Goal: Task Accomplishment & Management: Use online tool/utility

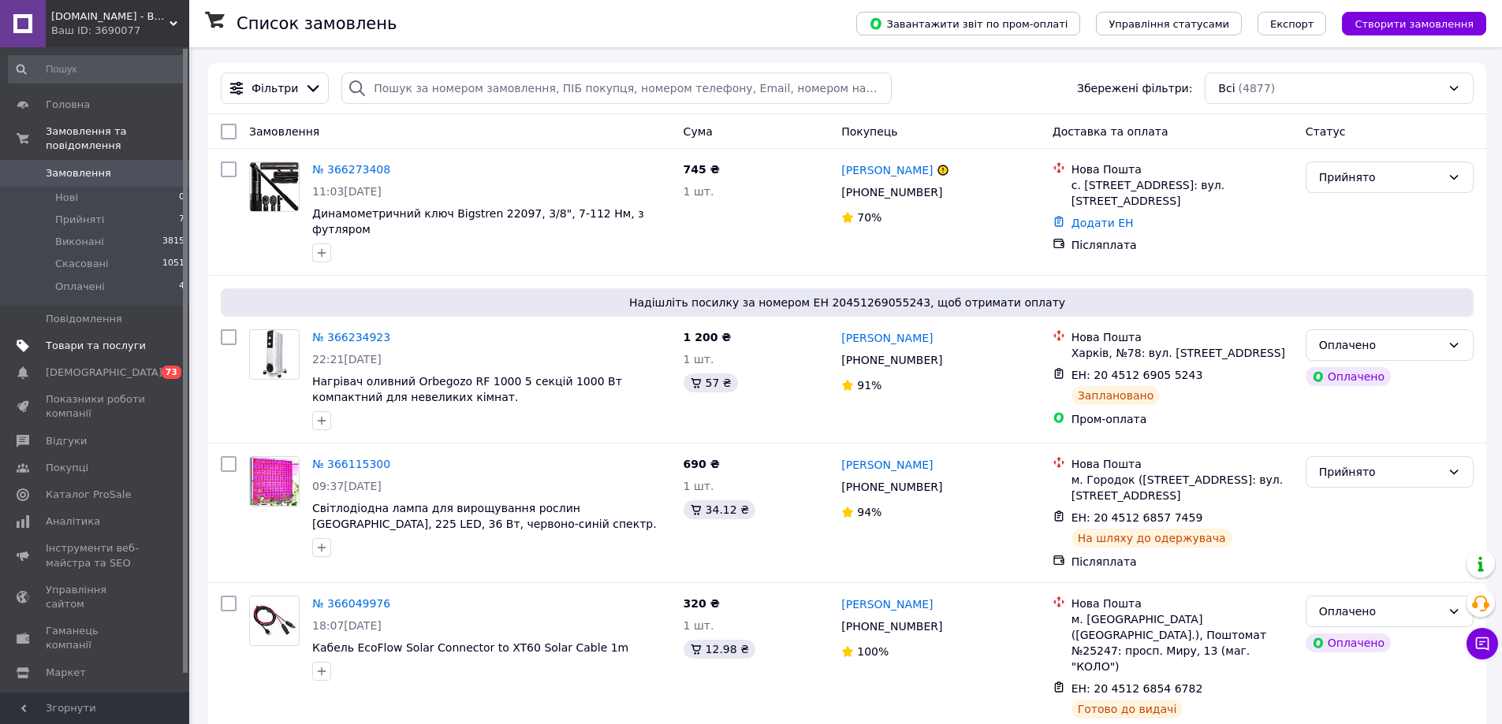
click at [106, 339] on span "Товари та послуги" at bounding box center [96, 346] width 100 height 14
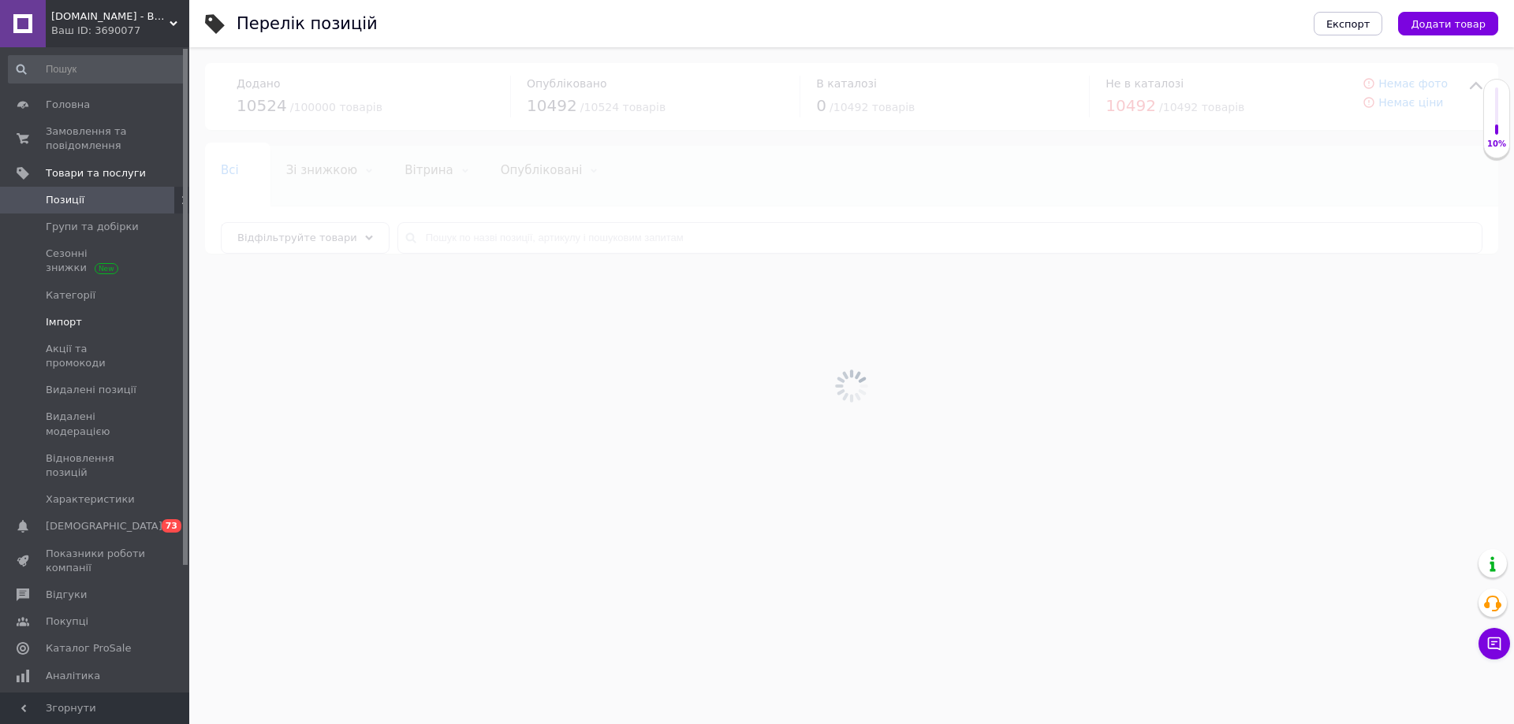
click at [117, 324] on span "Імпорт" at bounding box center [96, 322] width 100 height 14
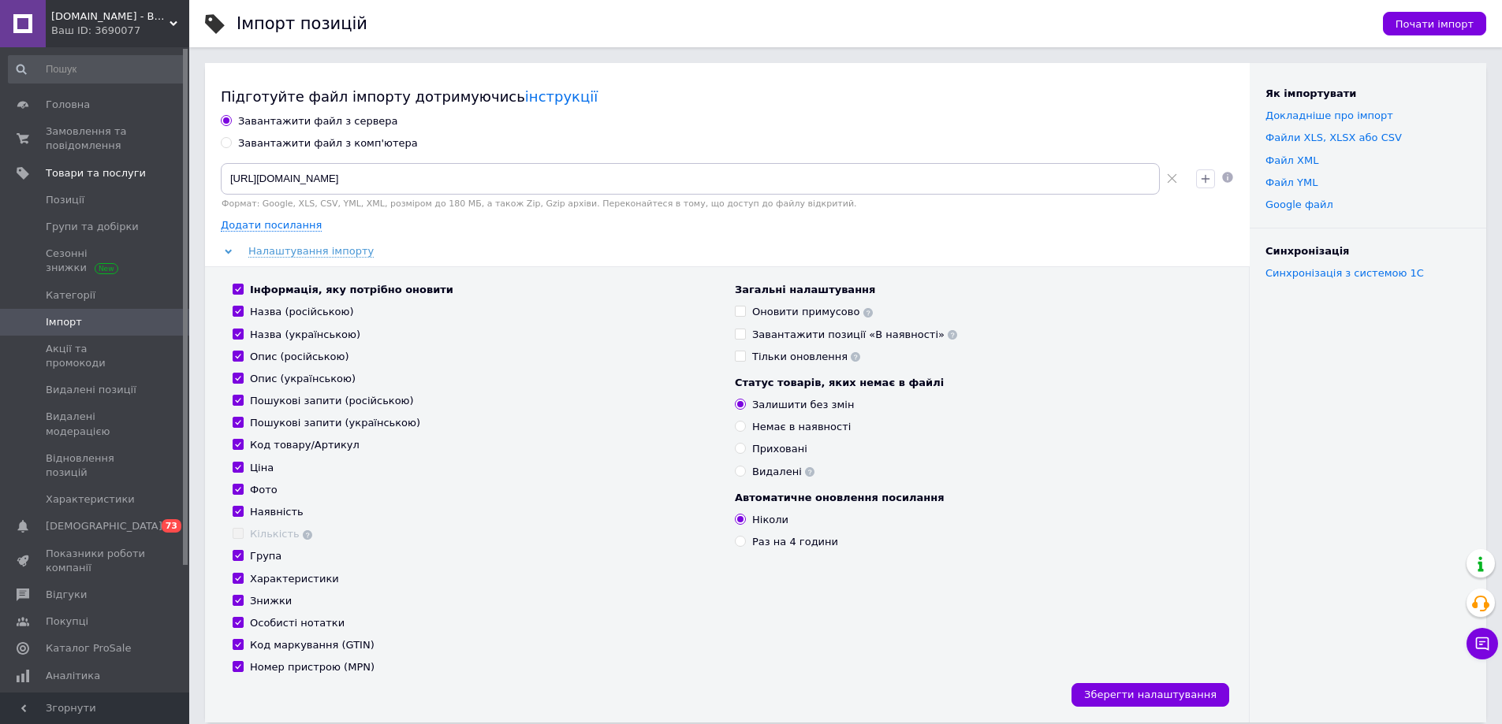
click at [292, 144] on div "Завантажити файл з комп'ютера" at bounding box center [328, 143] width 180 height 14
click at [231, 144] on input "Завантажити файл з комп'ютера" at bounding box center [226, 142] width 10 height 10
radio input "true"
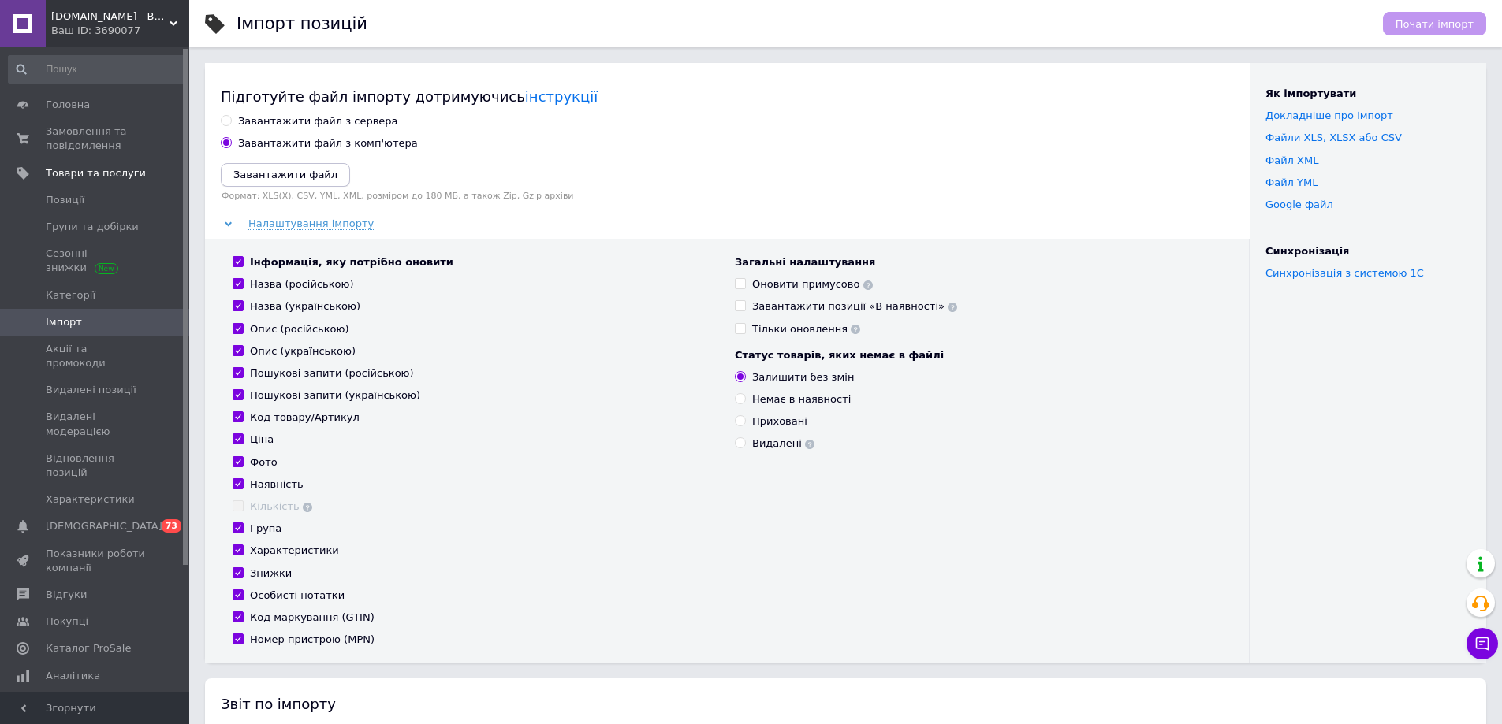
click at [289, 173] on icon "Завантажити файл" at bounding box center [285, 175] width 104 height 12
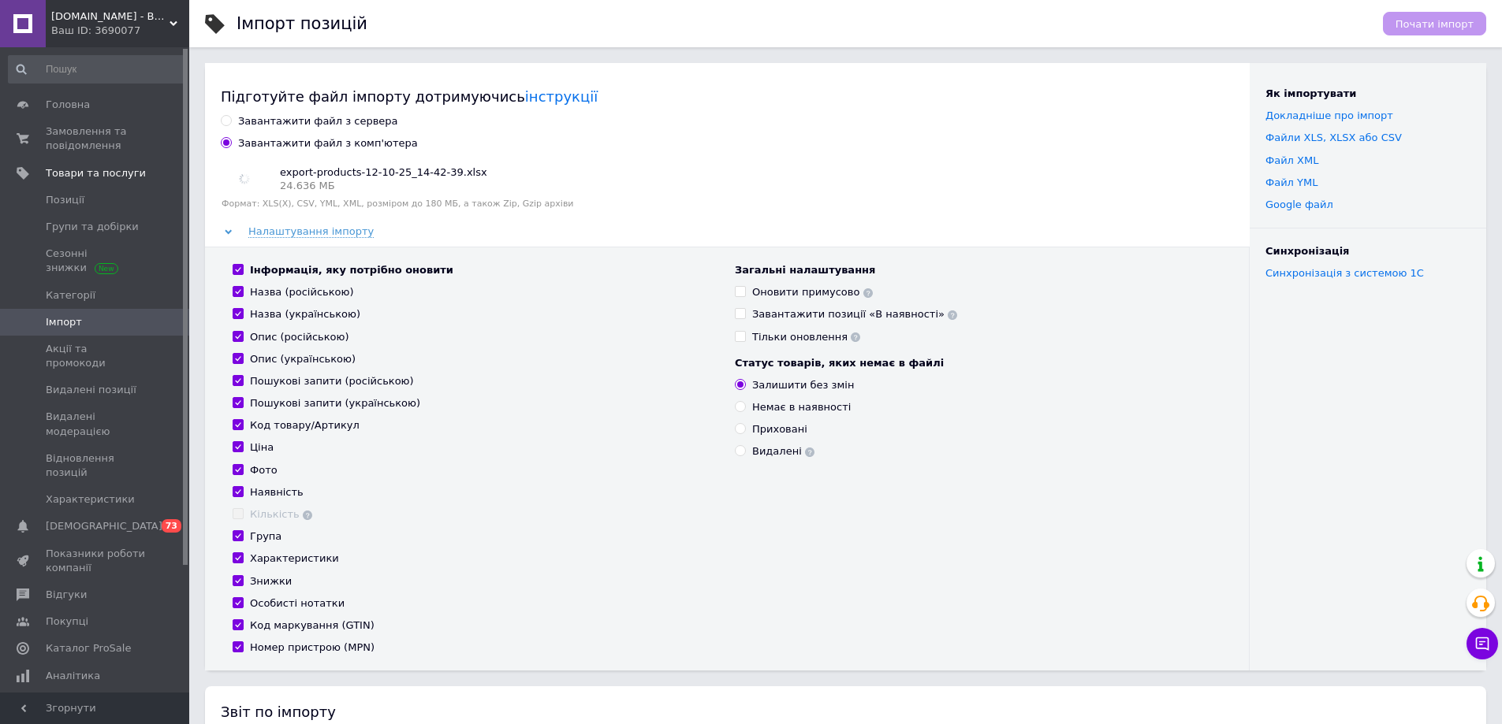
click at [773, 457] on div "Видалені" at bounding box center [783, 452] width 62 height 14
click at [745, 456] on input "Видалені" at bounding box center [740, 450] width 10 height 10
radio input "true"
click at [293, 648] on div "Номер пристрою (MPN)" at bounding box center [312, 648] width 125 height 14
click at [243, 648] on input "Номер пристрою (MPN)" at bounding box center [238, 647] width 10 height 10
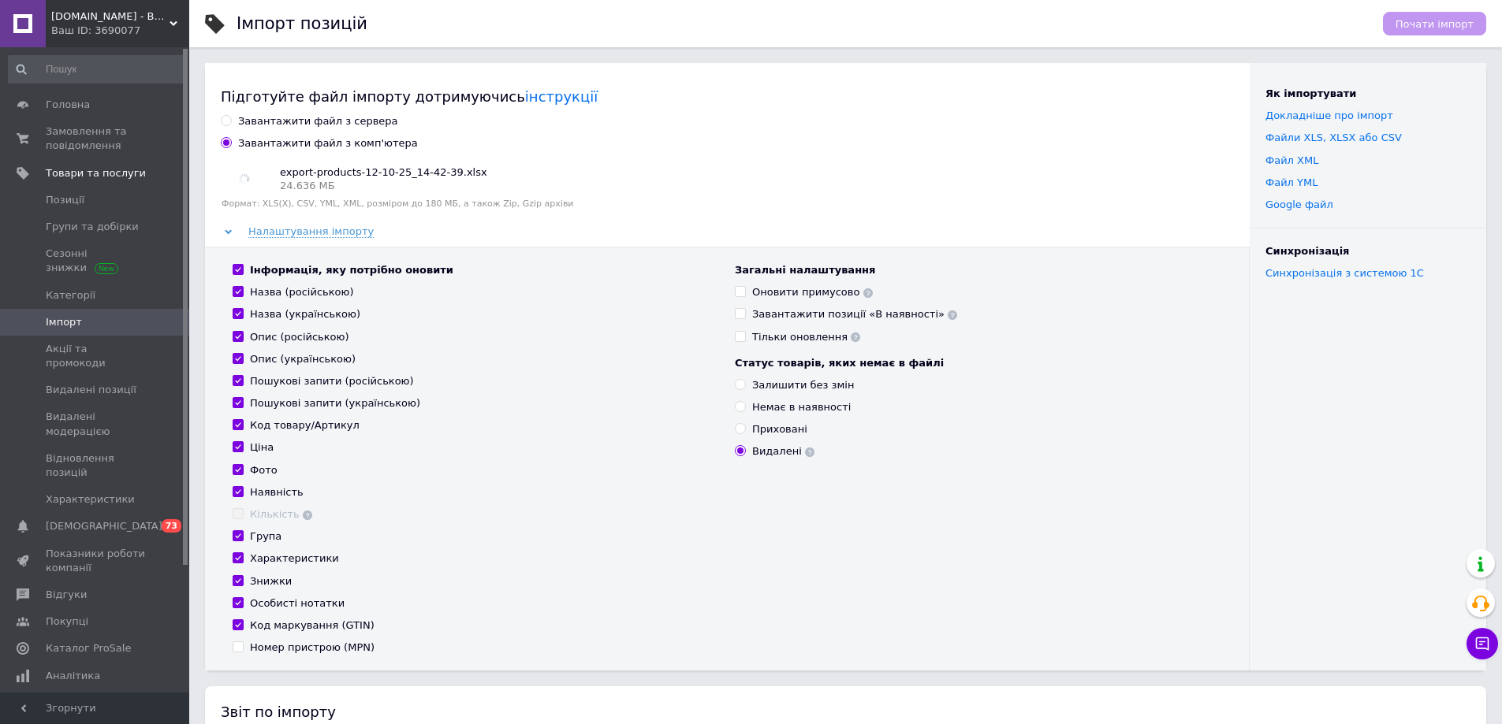
checkbox input "false"
click at [282, 622] on div "Код маркування (GTIN)" at bounding box center [312, 626] width 125 height 14
click at [243, 622] on input "Код маркування (GTIN)" at bounding box center [238, 625] width 10 height 10
checkbox input "false"
click at [274, 587] on div "Знижки" at bounding box center [271, 582] width 42 height 14
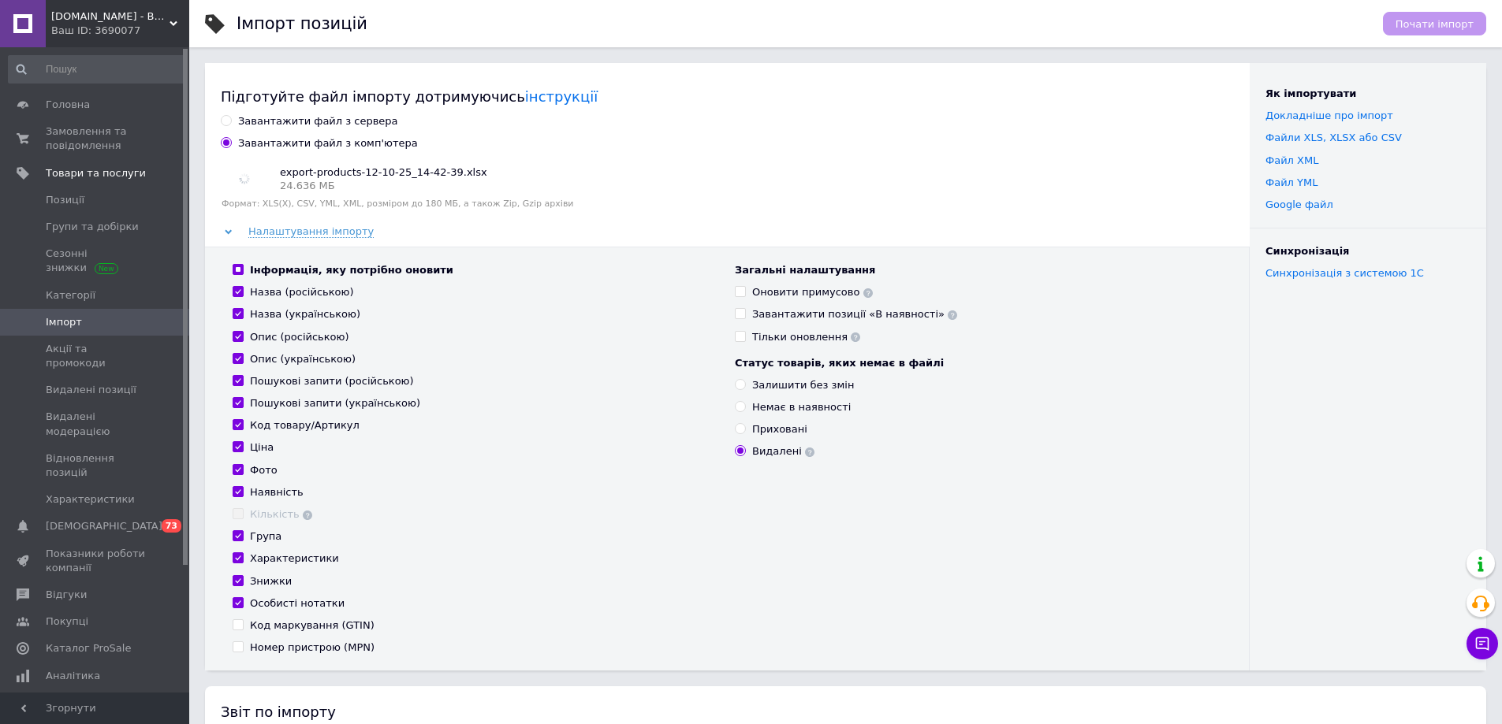
click at [243, 586] on input "Знижки" at bounding box center [238, 580] width 10 height 10
checkbox input "false"
click at [274, 565] on div "Характеристики" at bounding box center [294, 559] width 89 height 14
click at [243, 563] on input "Характеристики" at bounding box center [238, 558] width 10 height 10
checkbox input "false"
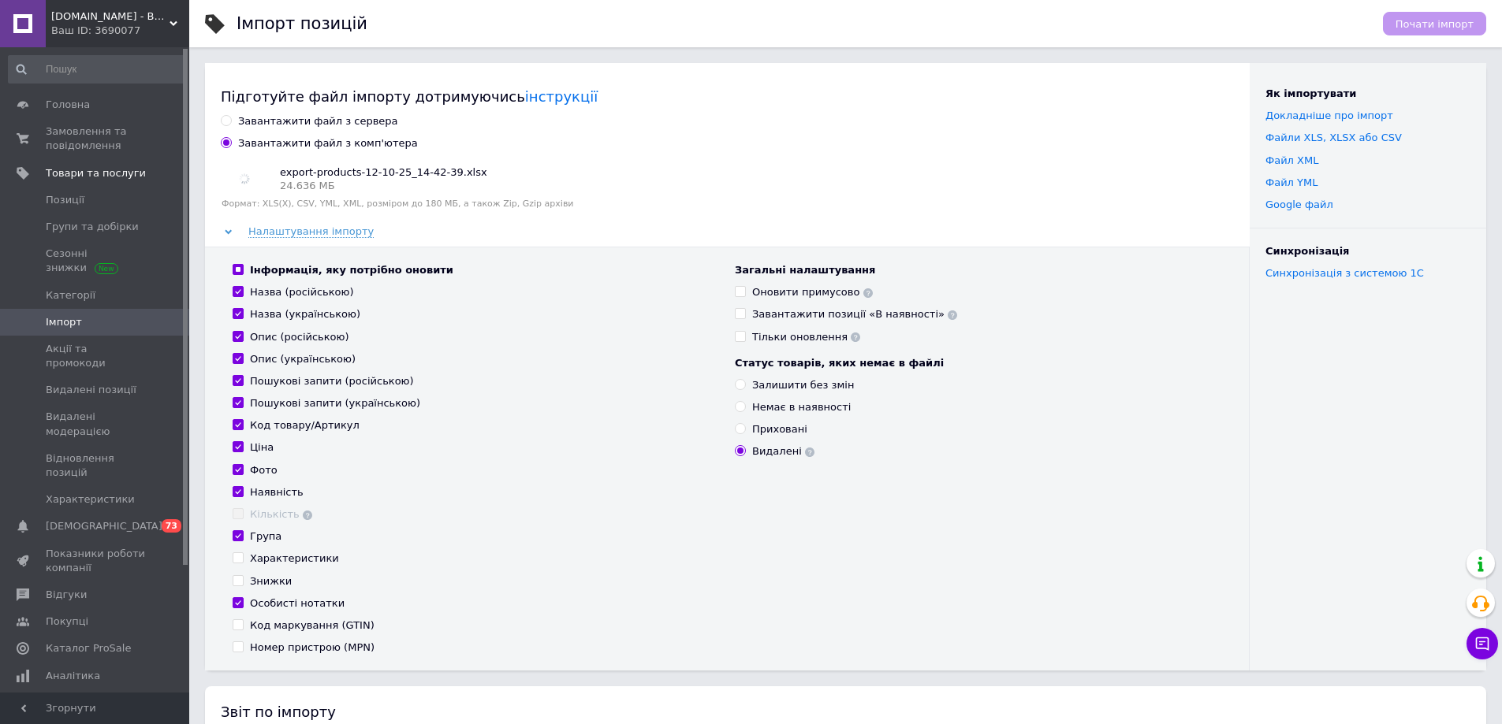
click at [268, 539] on div "Група" at bounding box center [266, 537] width 32 height 14
click at [243, 539] on input "Група" at bounding box center [238, 536] width 10 height 10
checkbox input "false"
click at [265, 495] on div "Наявність" at bounding box center [277, 493] width 54 height 14
click at [243, 495] on input "Наявність" at bounding box center [238, 491] width 10 height 10
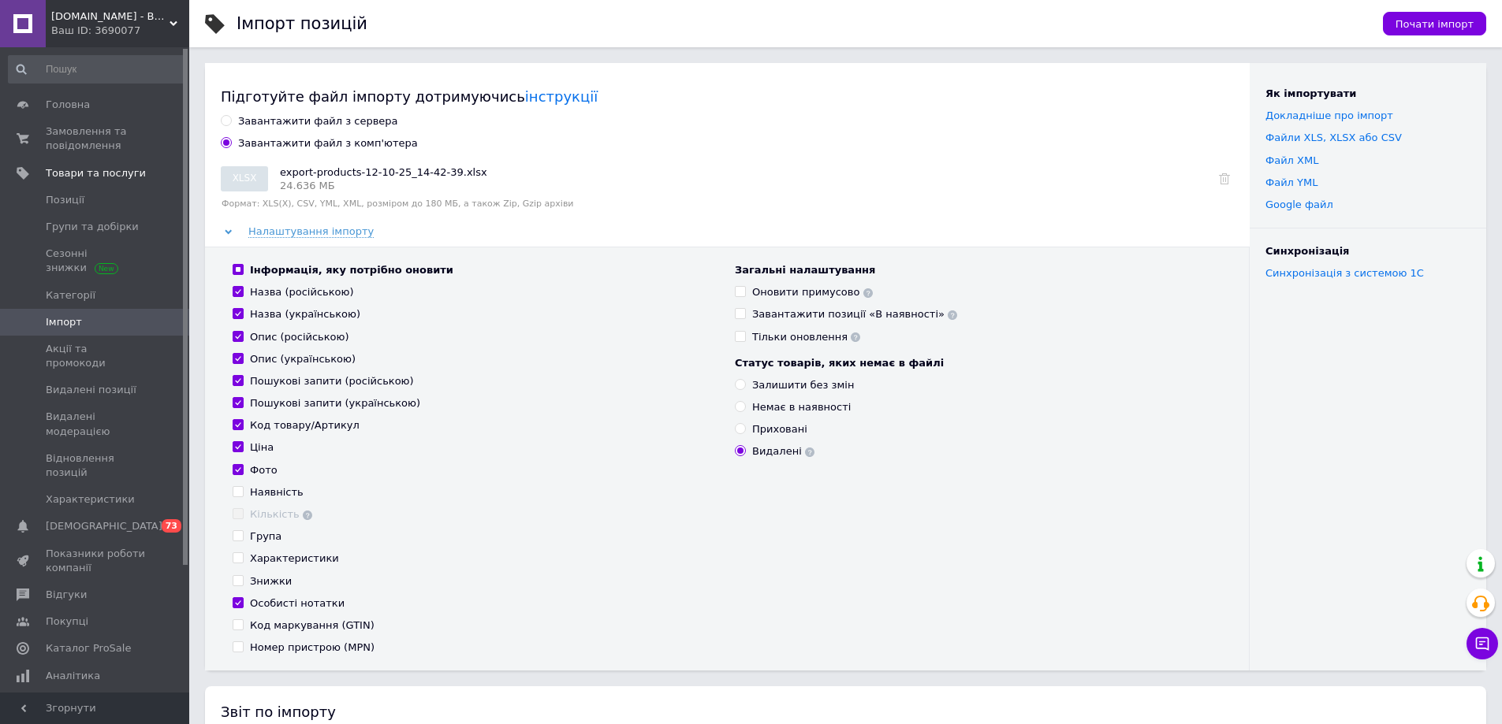
checkbox input "false"
click at [258, 475] on div "Фото" at bounding box center [264, 471] width 28 height 14
click at [243, 475] on input "Фото" at bounding box center [238, 469] width 10 height 10
checkbox input "false"
click at [270, 430] on div "Код товару/Артикул" at bounding box center [305, 426] width 110 height 14
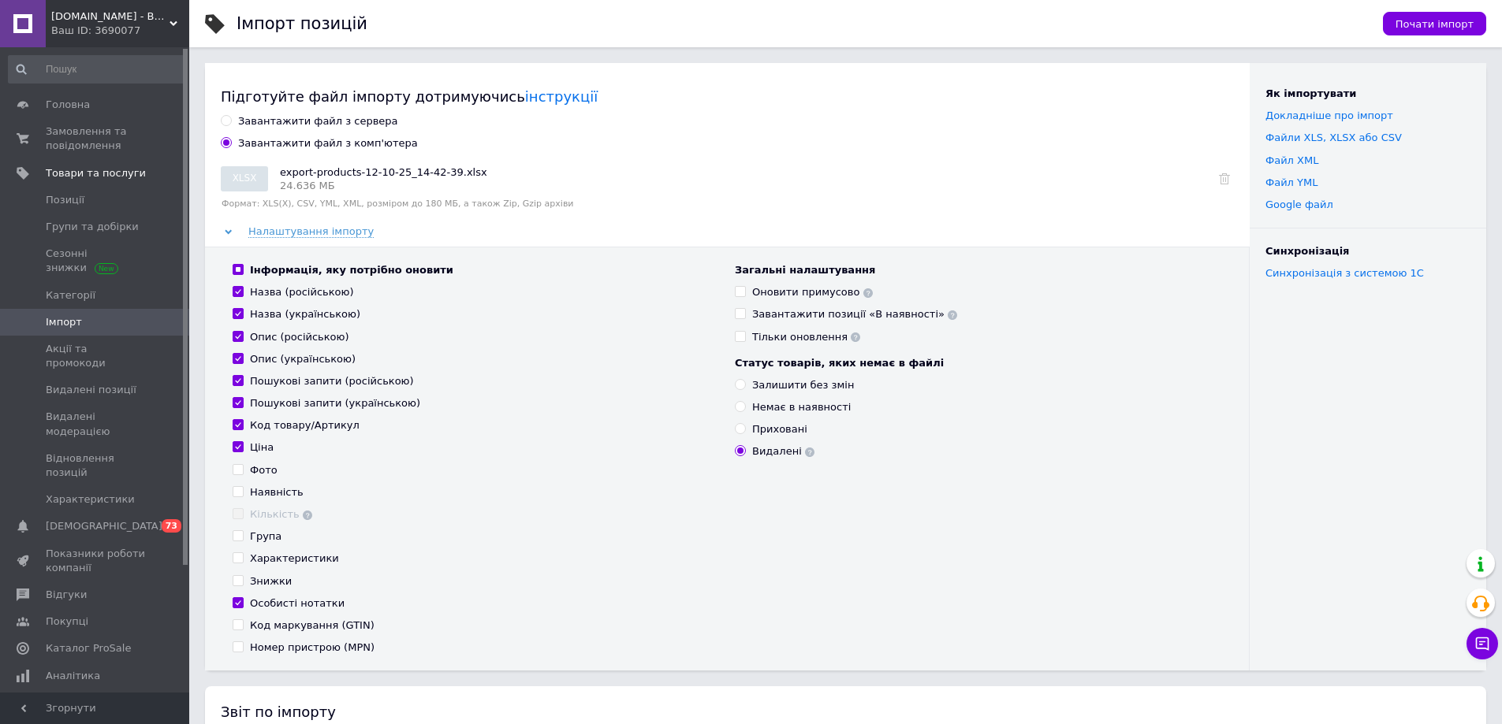
click at [243, 430] on input "Код товару/Артикул" at bounding box center [238, 424] width 10 height 10
checkbox input "false"
click at [276, 402] on div "Пошукові запити (українською)" at bounding box center [335, 404] width 170 height 14
click at [243, 402] on input "Пошукові запити (українською)" at bounding box center [238, 402] width 10 height 10
click at [275, 397] on div "Пошукові запити (українською)" at bounding box center [335, 404] width 170 height 14
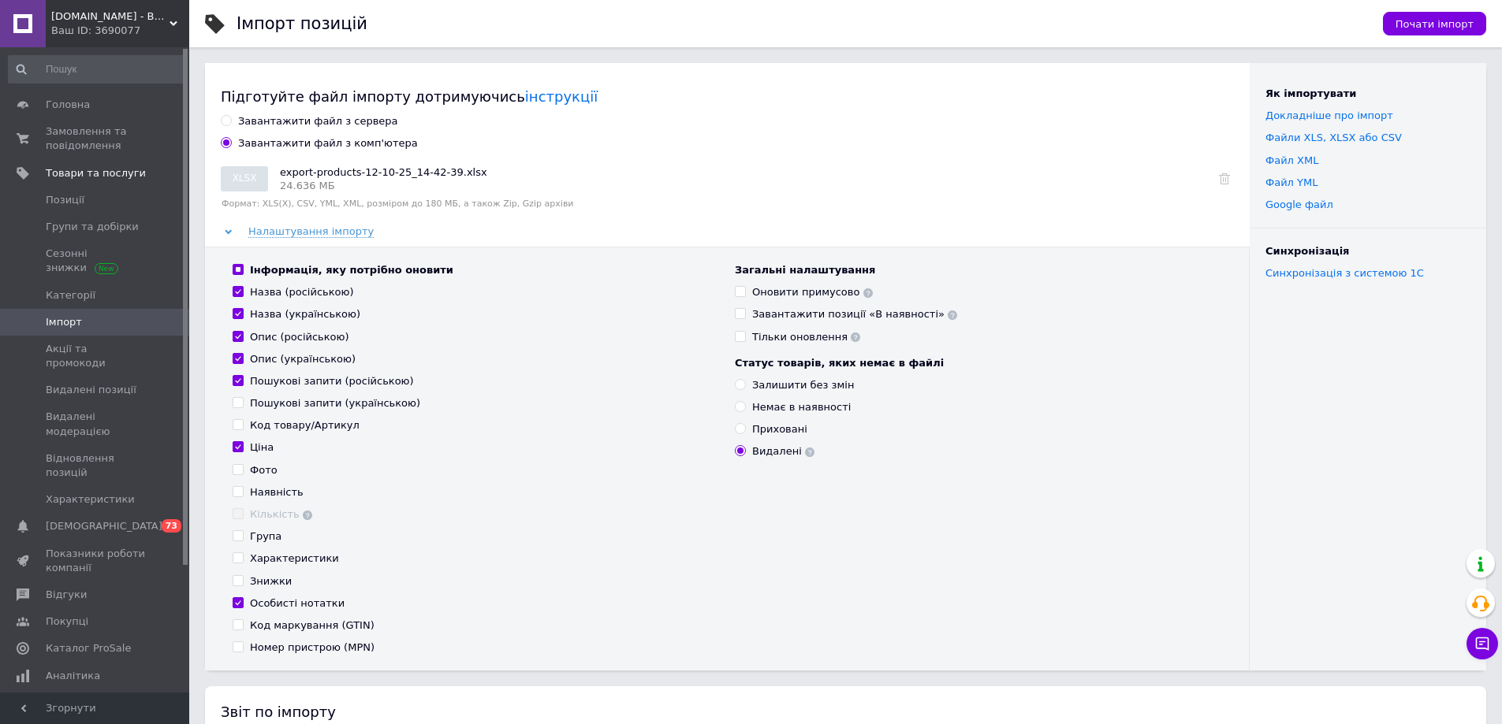
click at [243, 397] on input "Пошукові запити (українською)" at bounding box center [238, 402] width 10 height 10
checkbox input "true"
click at [281, 342] on div "Опис (російською)" at bounding box center [299, 337] width 99 height 14
click at [243, 341] on input "Опис (російською)" at bounding box center [238, 336] width 10 height 10
checkbox input "false"
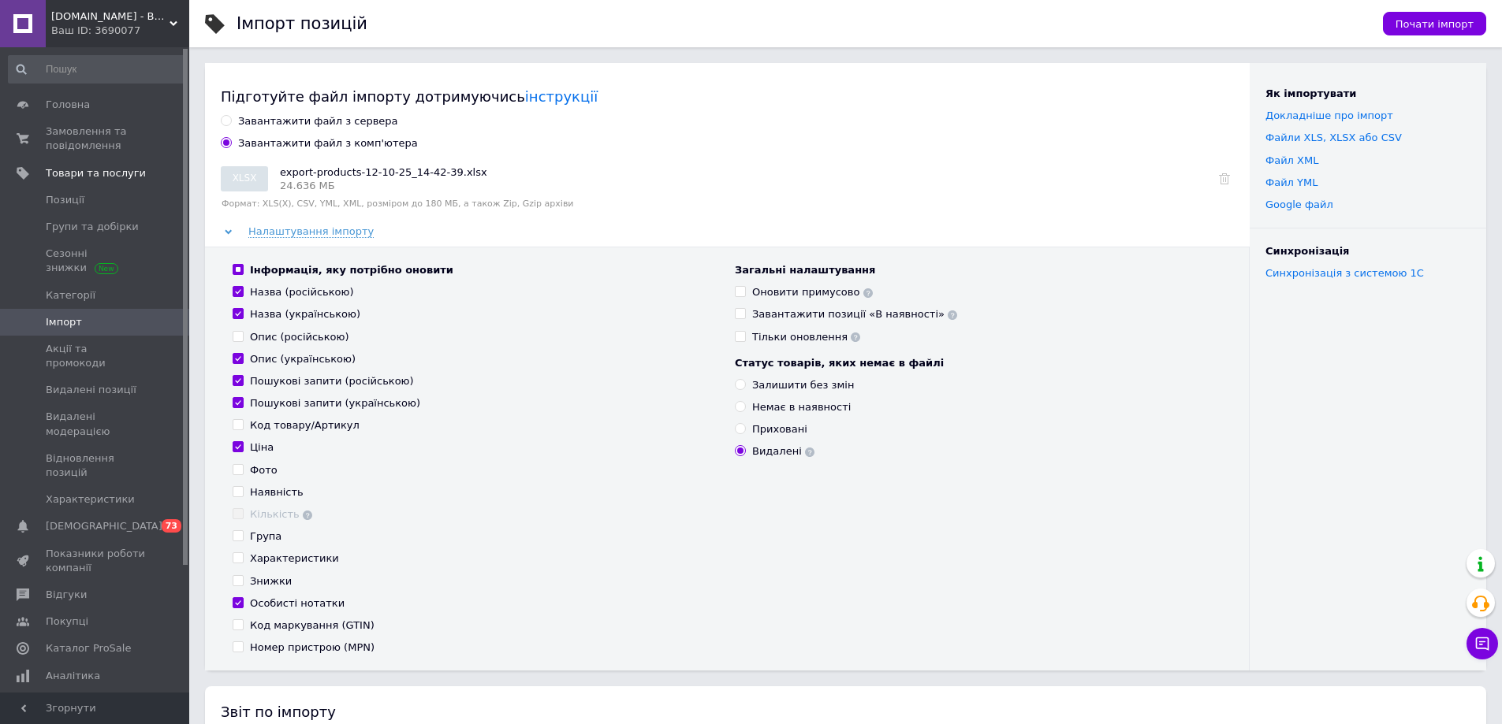
click at [277, 363] on div "Опис (українською)" at bounding box center [303, 359] width 106 height 14
click at [243, 363] on input "Опис (українською)" at bounding box center [238, 358] width 10 height 10
checkbox input "false"
click at [800, 294] on div "Оновити примусово" at bounding box center [812, 292] width 121 height 14
click at [745, 294] on input "Оновити примусово" at bounding box center [740, 291] width 10 height 10
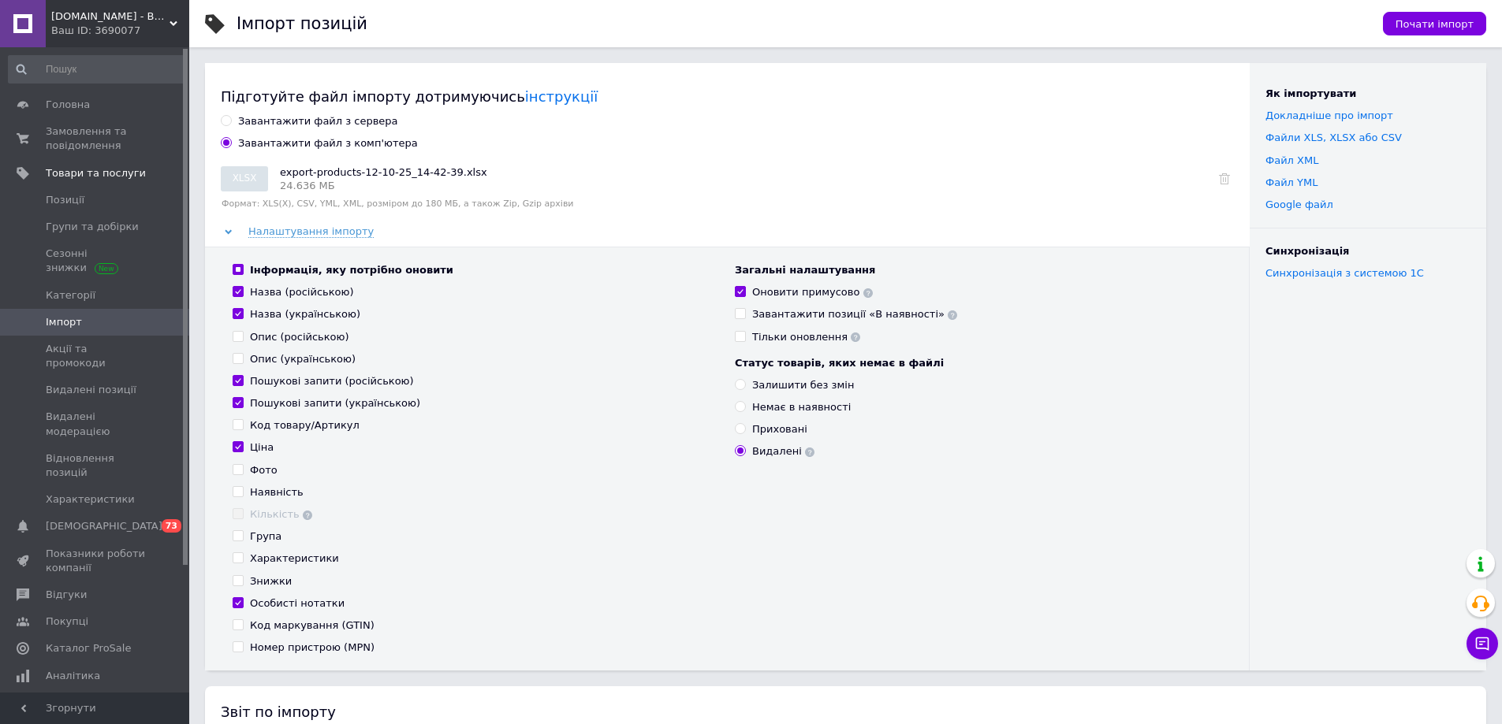
checkbox input "true"
click at [1441, 21] on span "Почати імпорт" at bounding box center [1434, 24] width 78 height 12
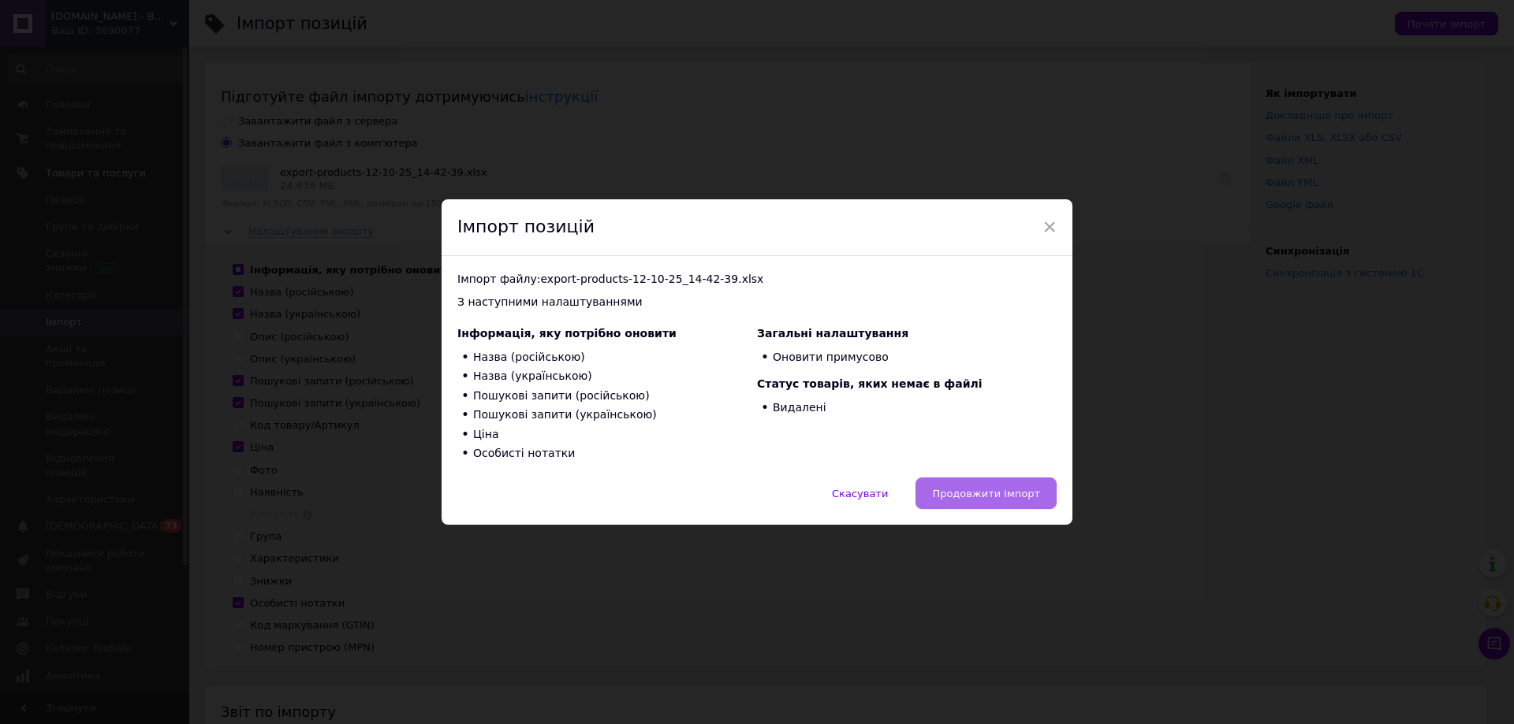
click at [983, 490] on span "Продовжити імпорт" at bounding box center [986, 494] width 108 height 12
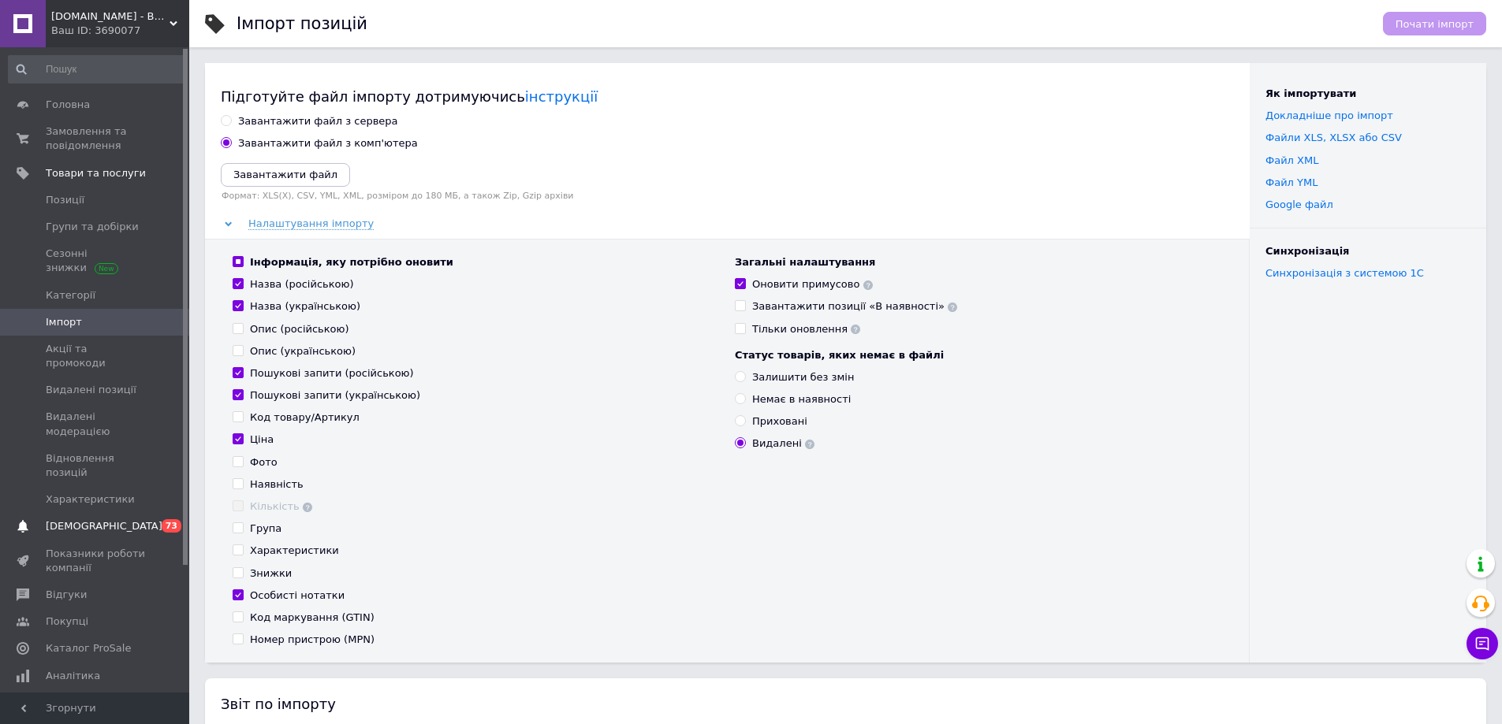
click at [120, 519] on span "[DEMOGRAPHIC_DATA]" at bounding box center [96, 526] width 100 height 14
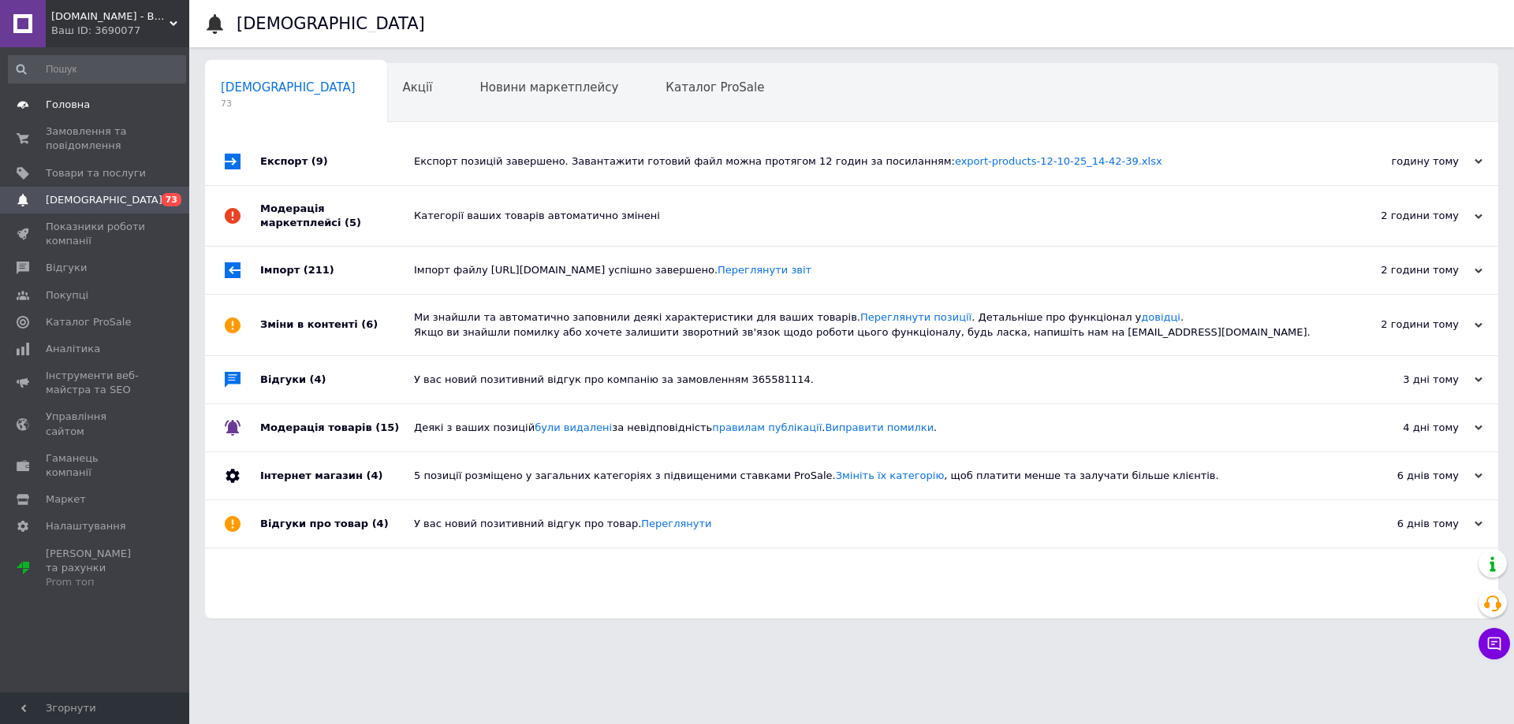
click at [82, 107] on span "Головна" at bounding box center [68, 105] width 44 height 14
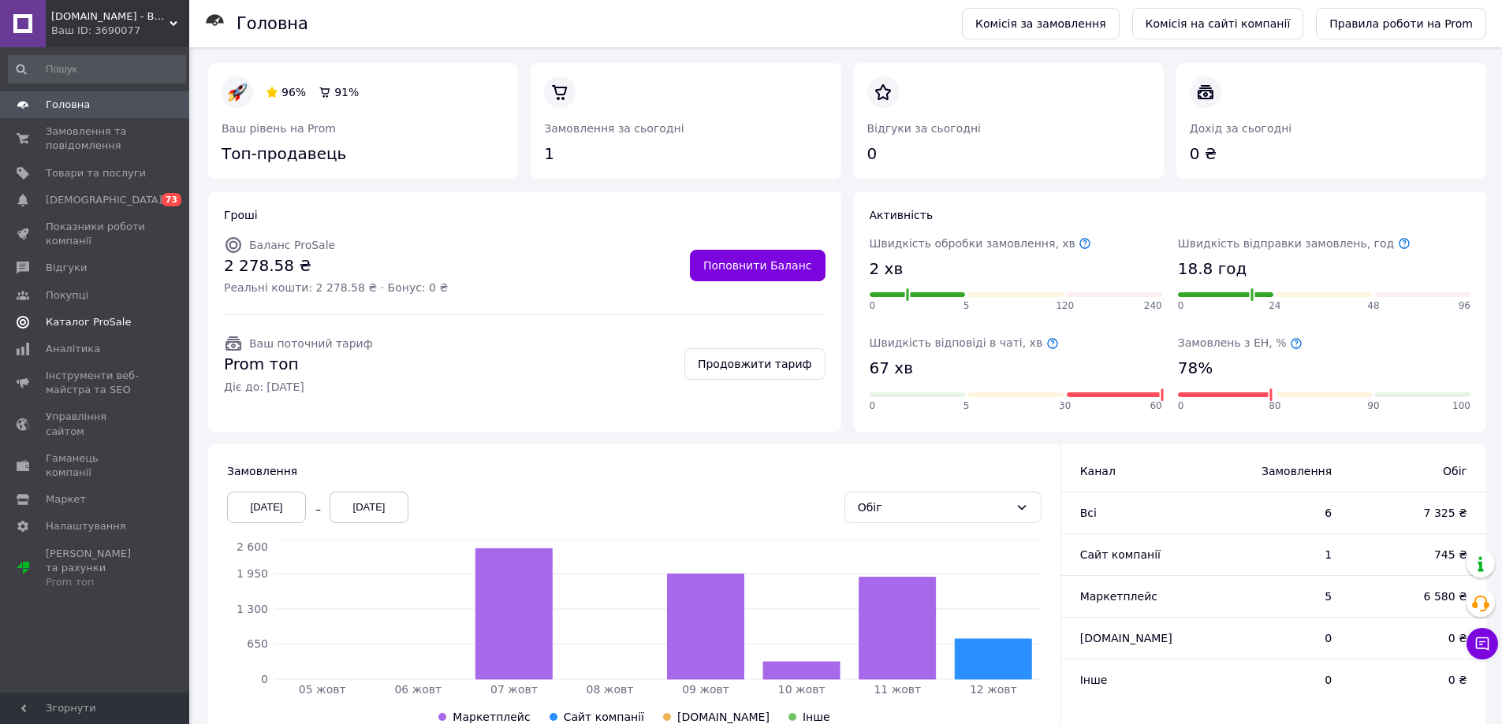
click at [95, 332] on link "Каталог ProSale" at bounding box center [97, 322] width 194 height 27
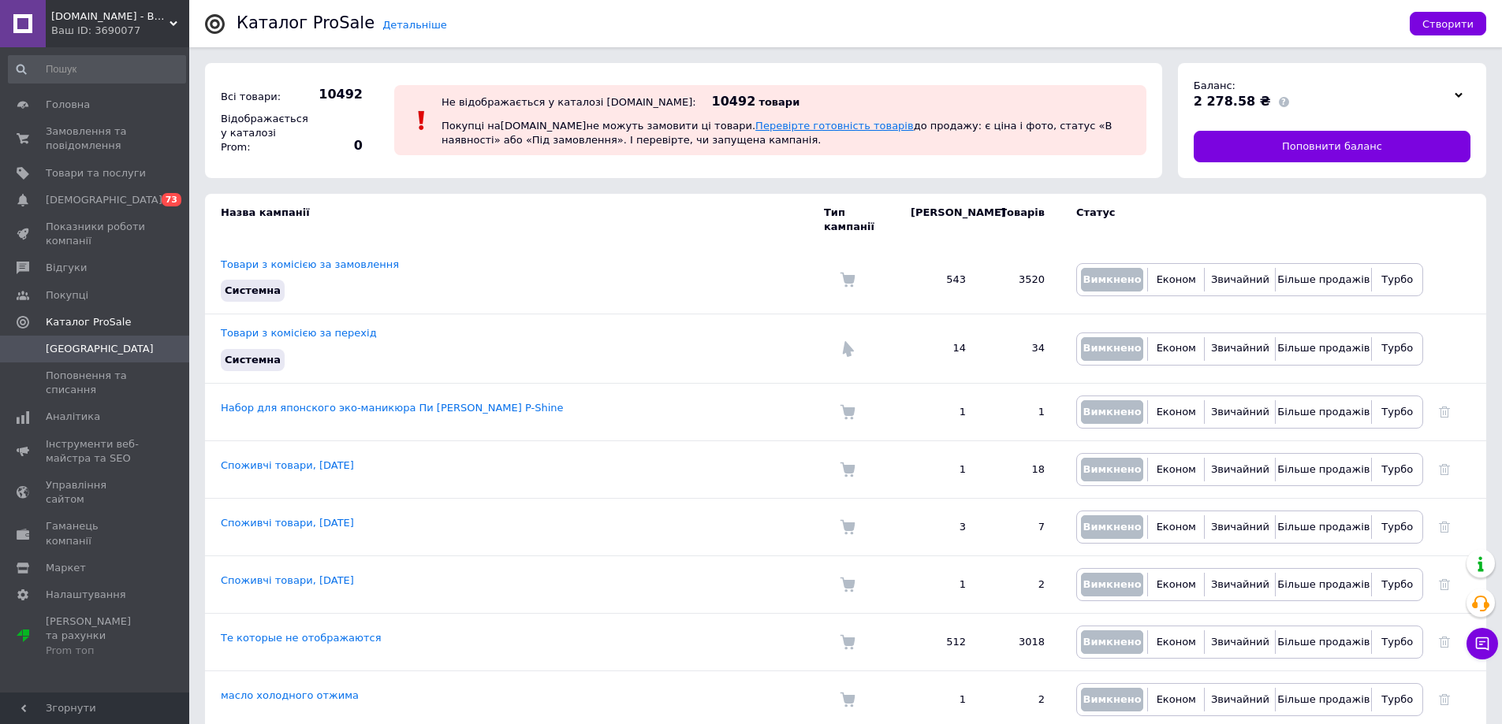
click at [784, 122] on link "Перевірте готовність товарів" at bounding box center [834, 126] width 158 height 12
